Goal: Go to known website: Go to known website

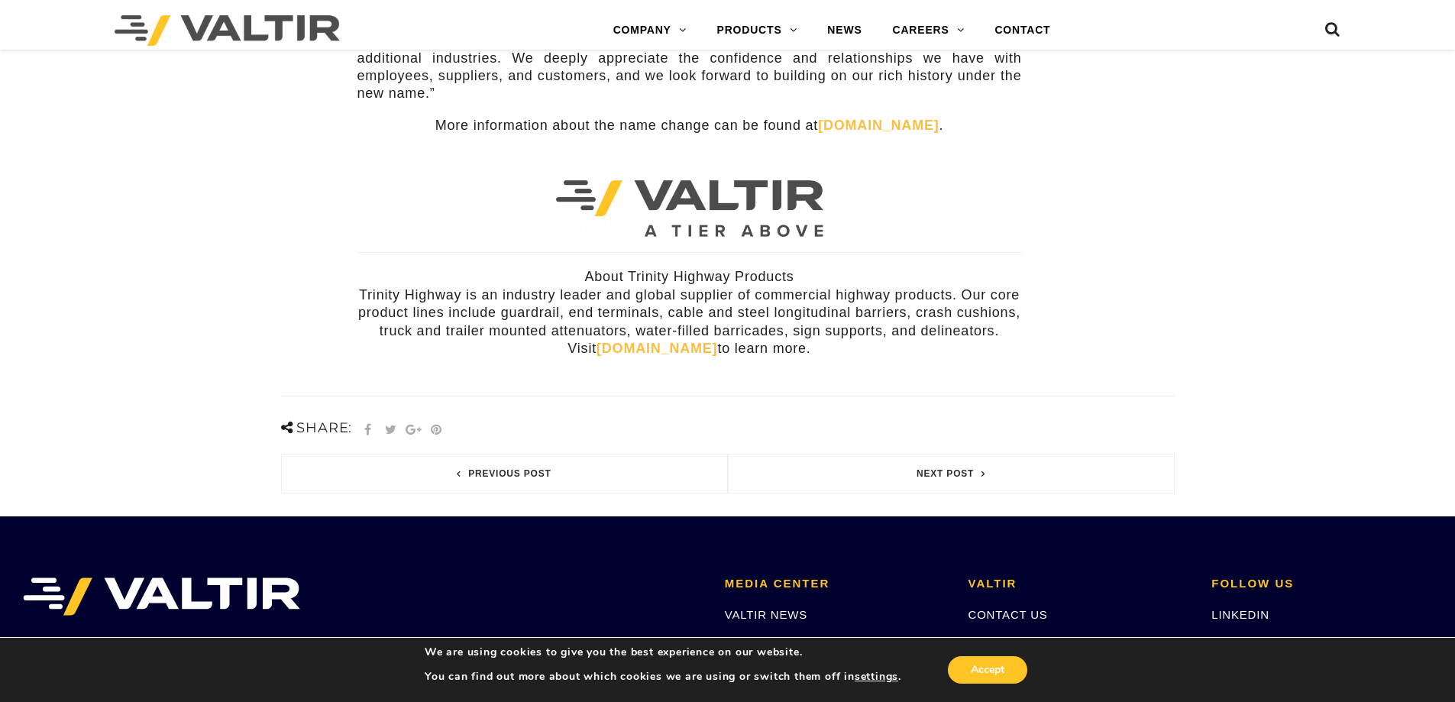
scroll to position [382, 0]
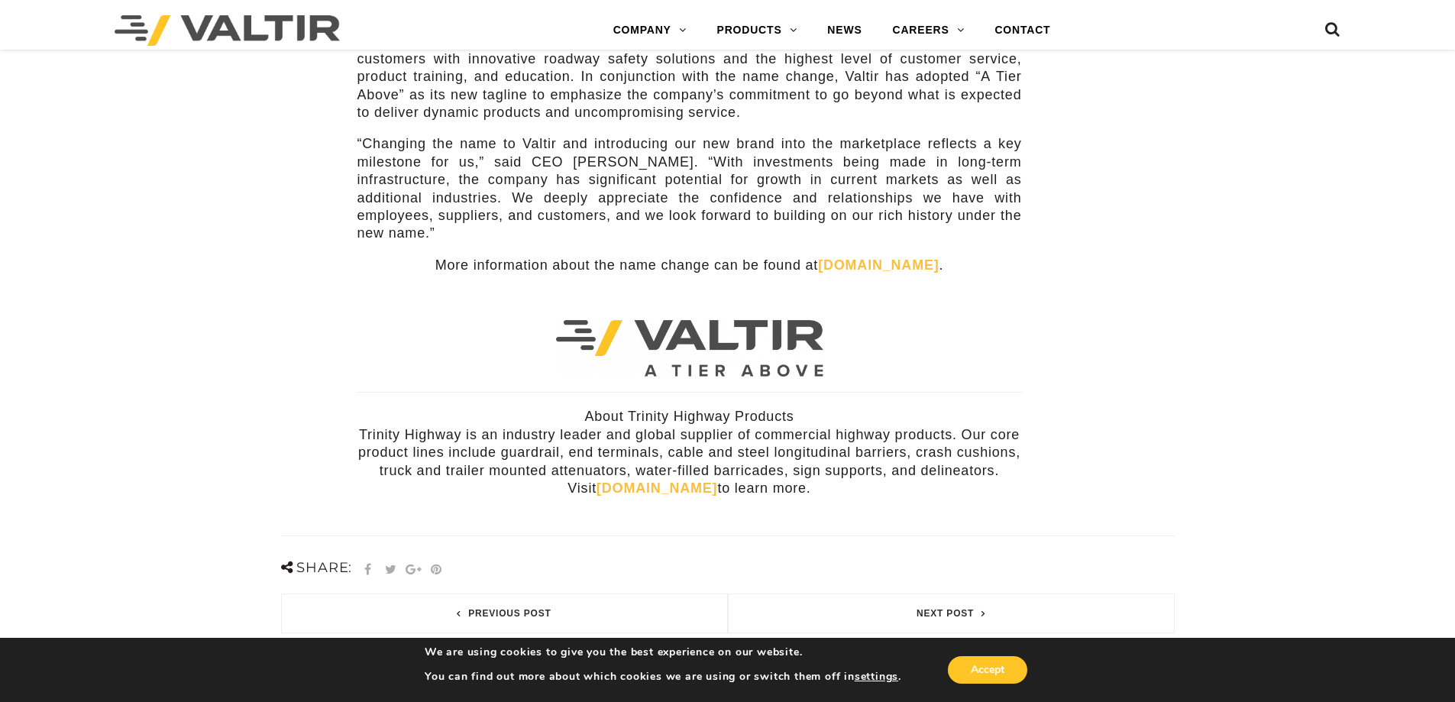
click at [638, 480] on link "[DOMAIN_NAME]" at bounding box center [656, 487] width 121 height 15
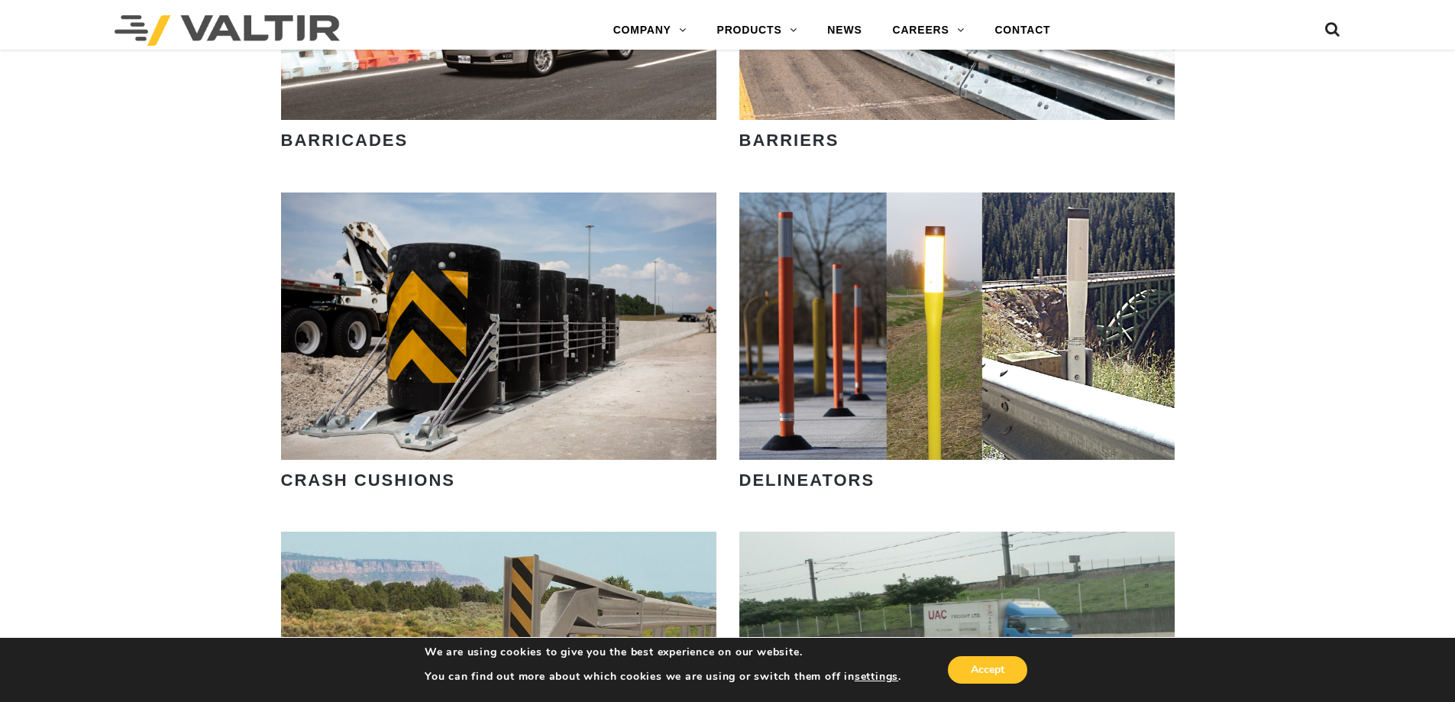
scroll to position [1018, 0]
